Goal: Task Accomplishment & Management: Manage account settings

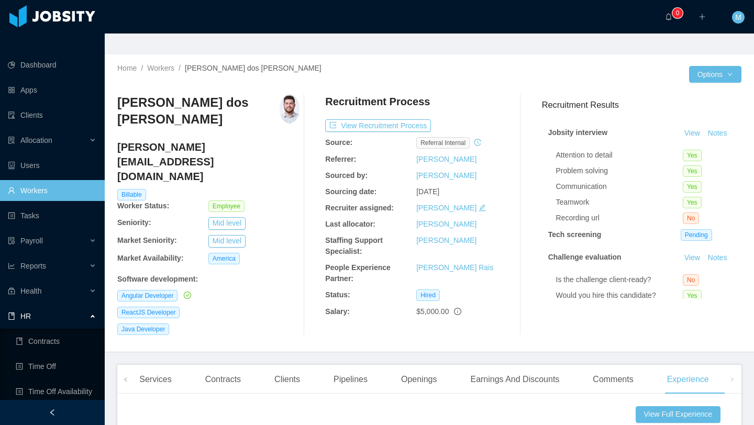
click at [113, 16] on div "··· 0 ··· ··· M ···" at bounding box center [377, 17] width 756 height 34
click at [53, 306] on div "HR" at bounding box center [52, 316] width 105 height 21
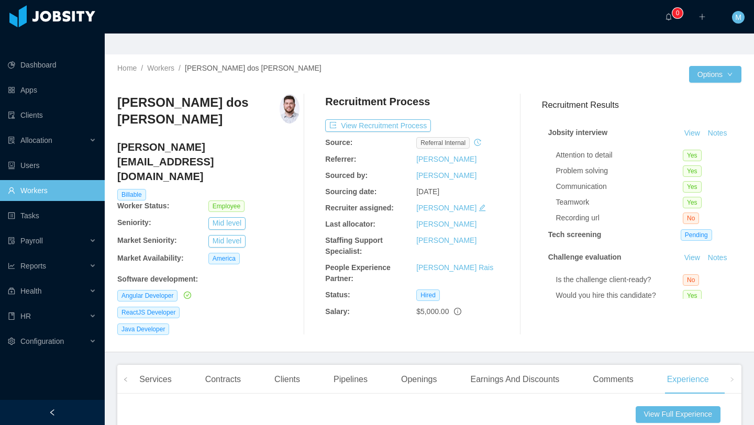
click at [46, 180] on link "Workers" at bounding box center [52, 190] width 89 height 21
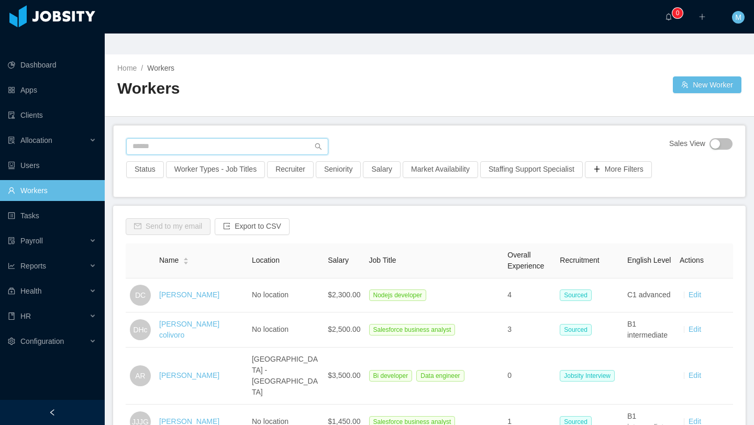
click at [273, 138] on input "text" at bounding box center [227, 146] width 202 height 17
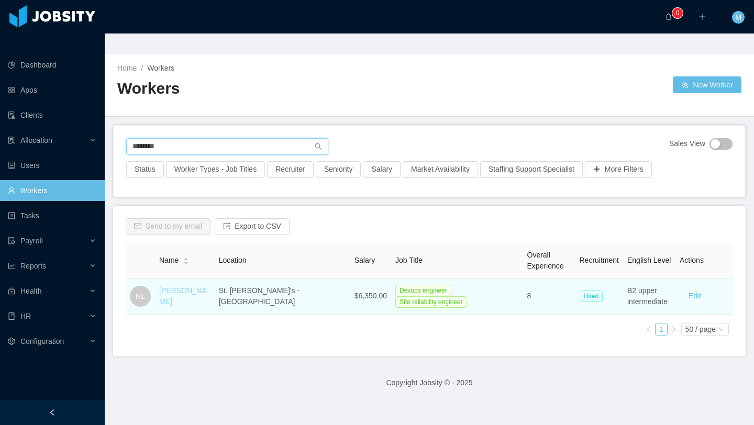
type input "********"
click at [195, 287] on link "[PERSON_NAME]" at bounding box center [182, 296] width 47 height 19
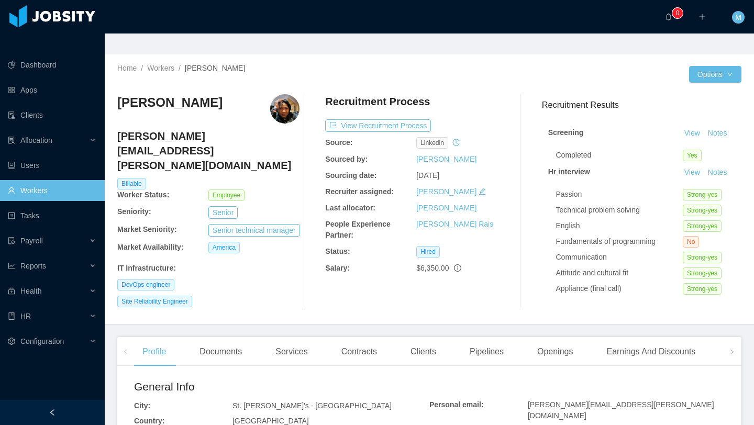
scroll to position [7, 0]
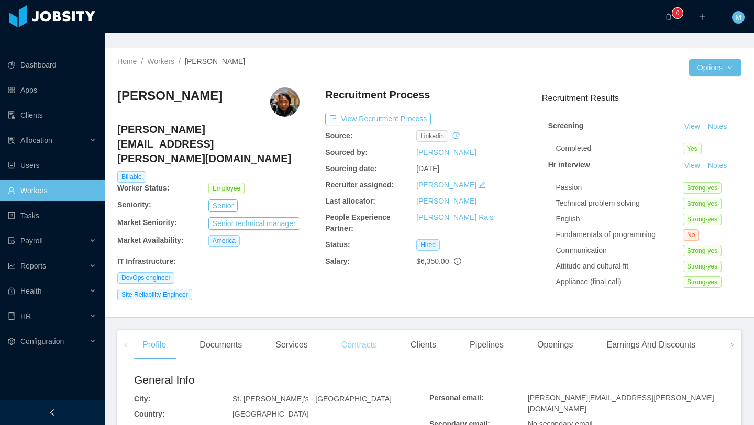
click at [362, 331] on div "Contracts" at bounding box center [359, 345] width 52 height 29
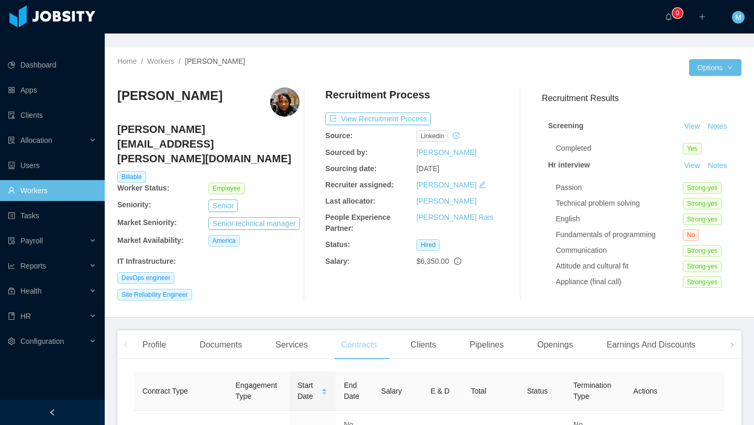
scroll to position [33, 0]
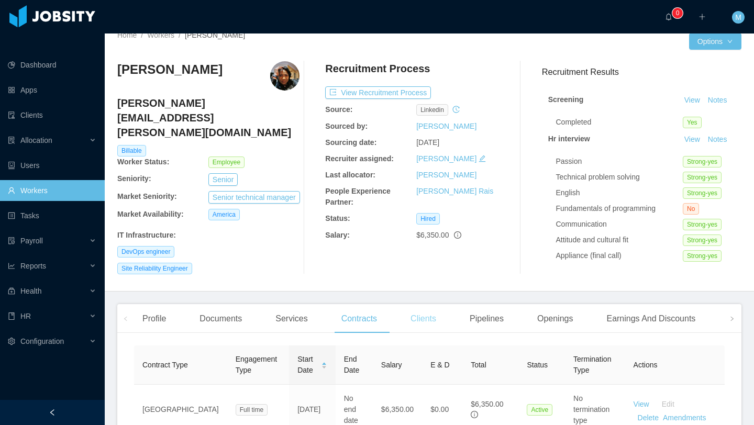
click at [422, 304] on div "Clients" at bounding box center [423, 318] width 42 height 29
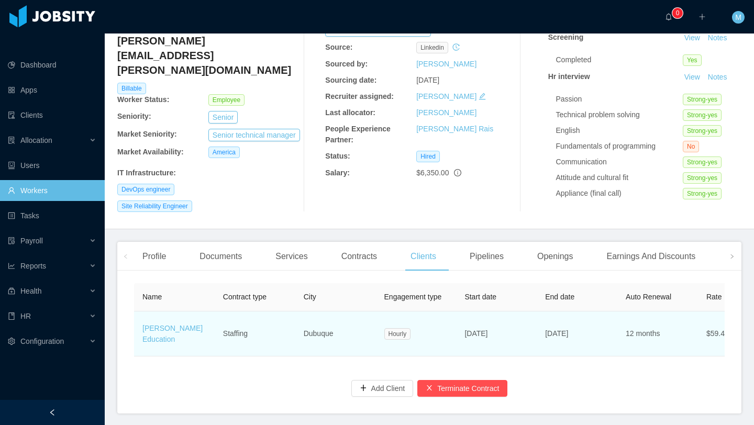
scroll to position [103, 0]
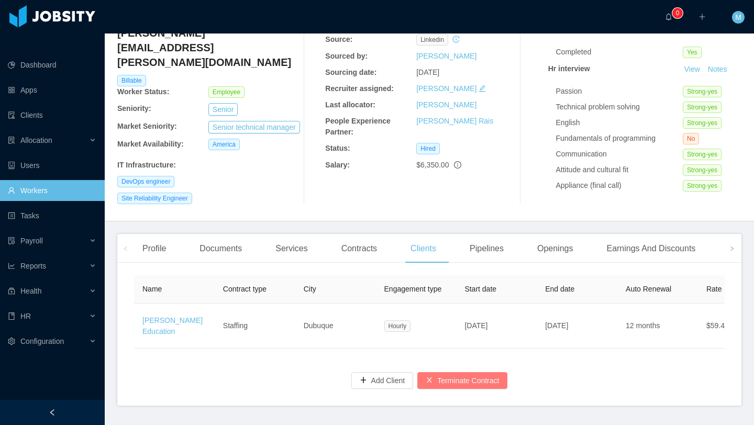
click at [436, 372] on button "Terminate Contract" at bounding box center [462, 380] width 90 height 17
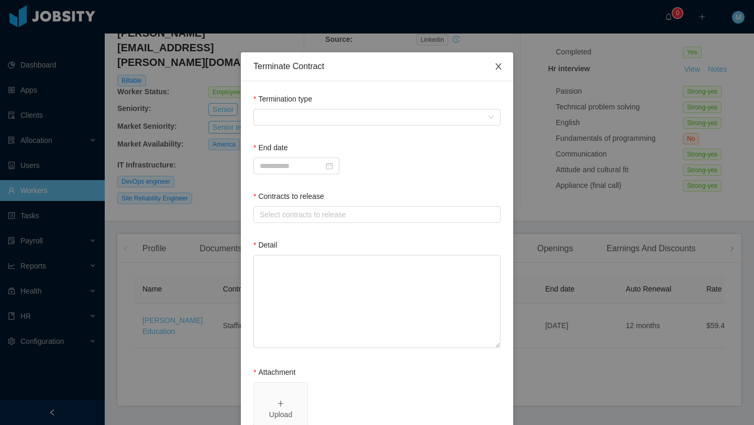
click at [498, 67] on icon "icon: close" at bounding box center [498, 66] width 8 height 8
